Goal: Check status

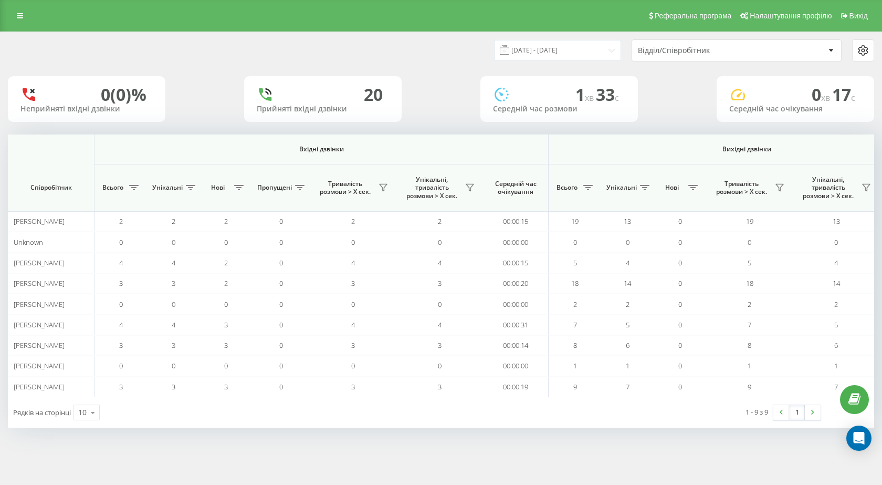
scroll to position [0, 599]
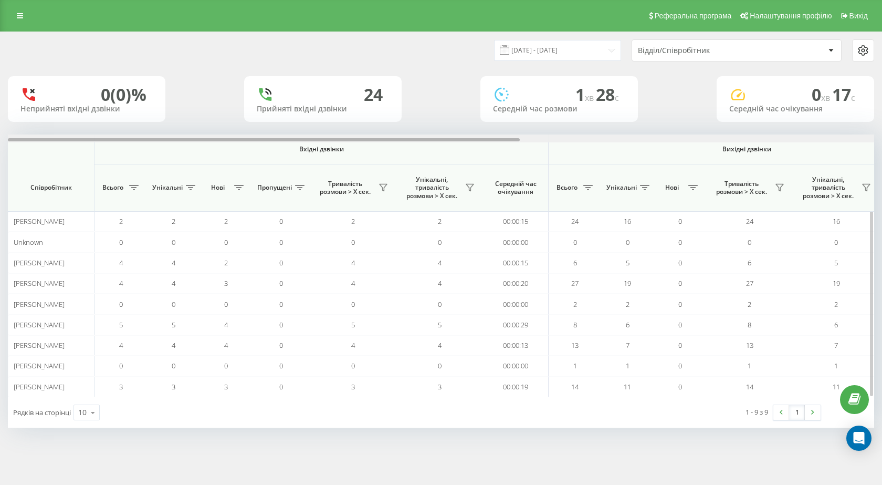
click at [658, 138] on div at bounding box center [441, 138] width 866 height 8
